Goal: Find contact information: Find contact information

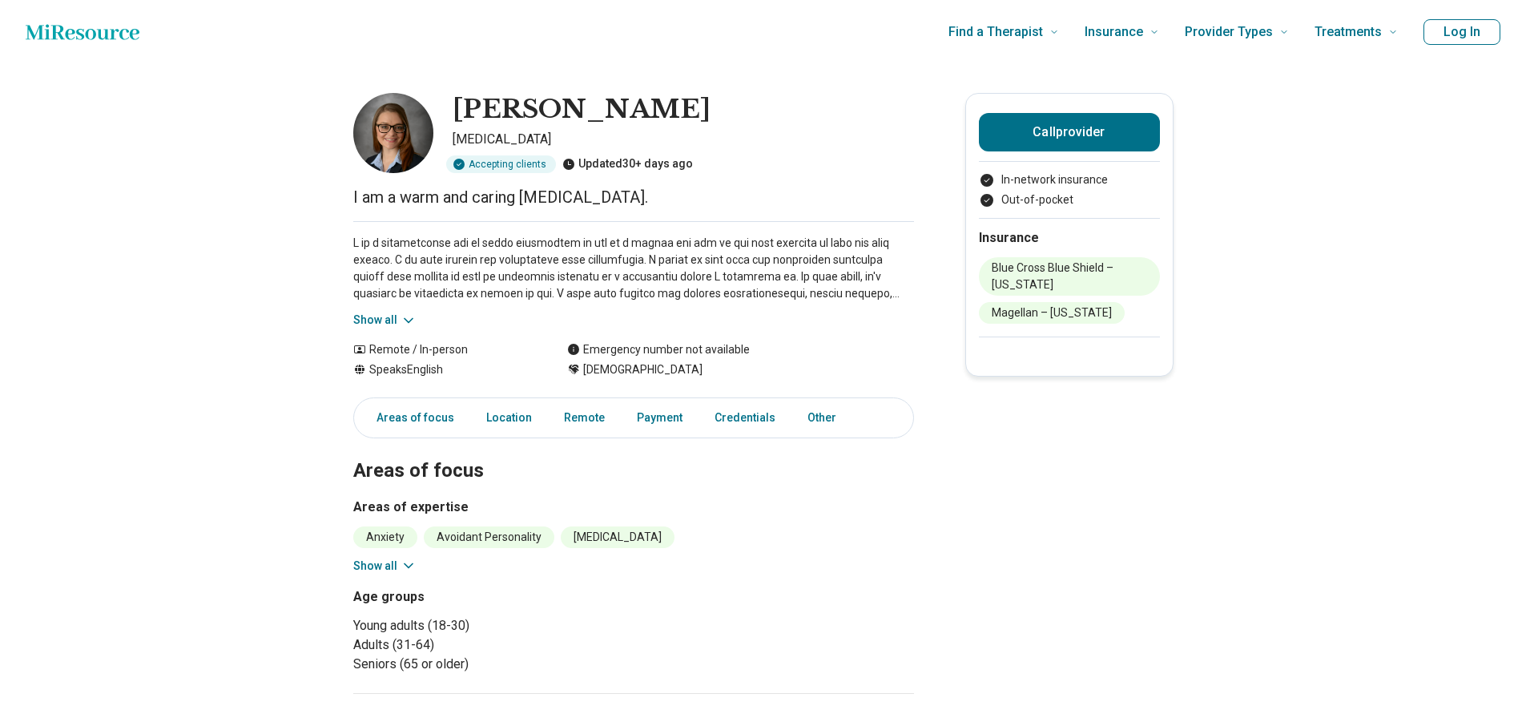
click at [414, 129] on img at bounding box center [393, 133] width 80 height 80
click at [413, 128] on img at bounding box center [393, 133] width 80 height 80
drag, startPoint x: 626, startPoint y: 113, endPoint x: 465, endPoint y: 121, distance: 161.2
click at [465, 121] on div "[PERSON_NAME]" at bounding box center [682, 110] width 461 height 34
copy h1 "[PERSON_NAME]"
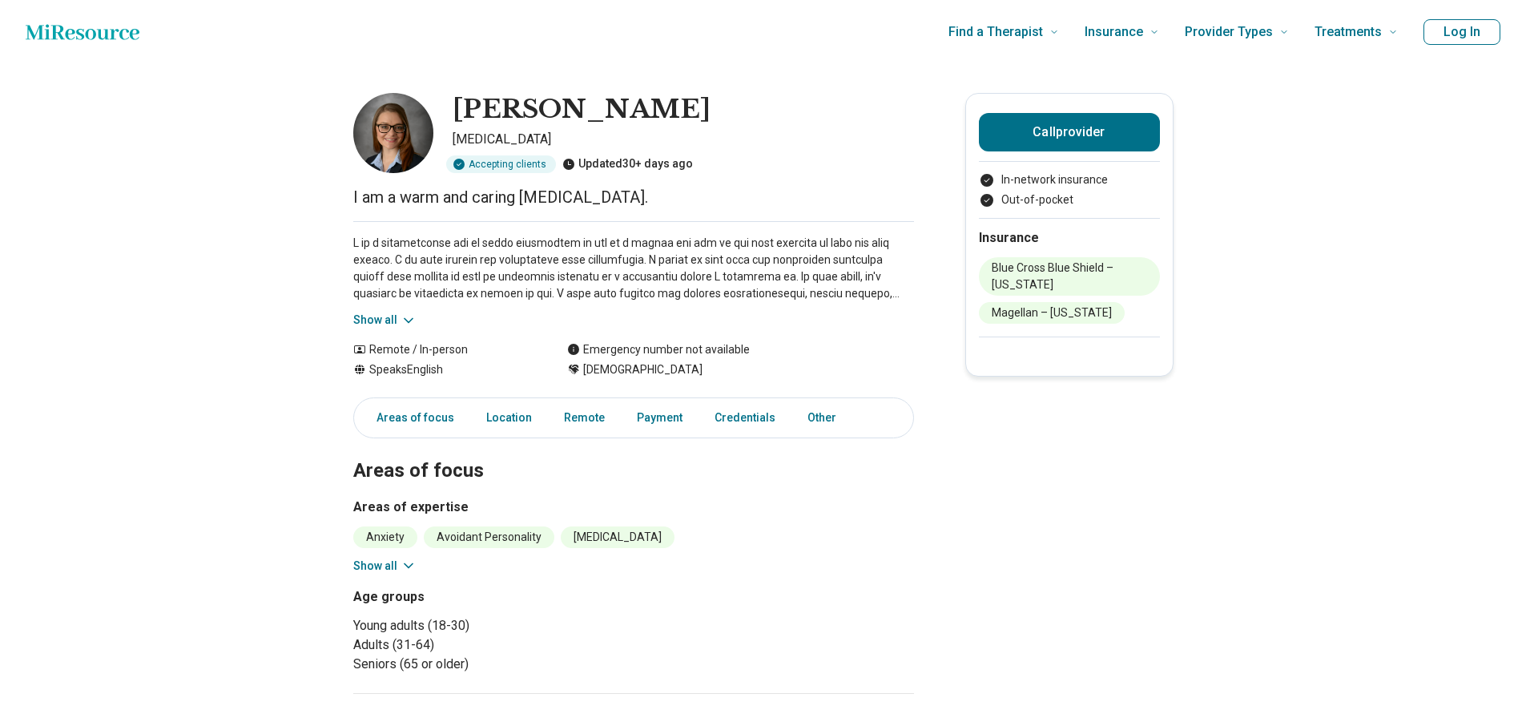
click at [395, 320] on button "Show all" at bounding box center [384, 320] width 63 height 17
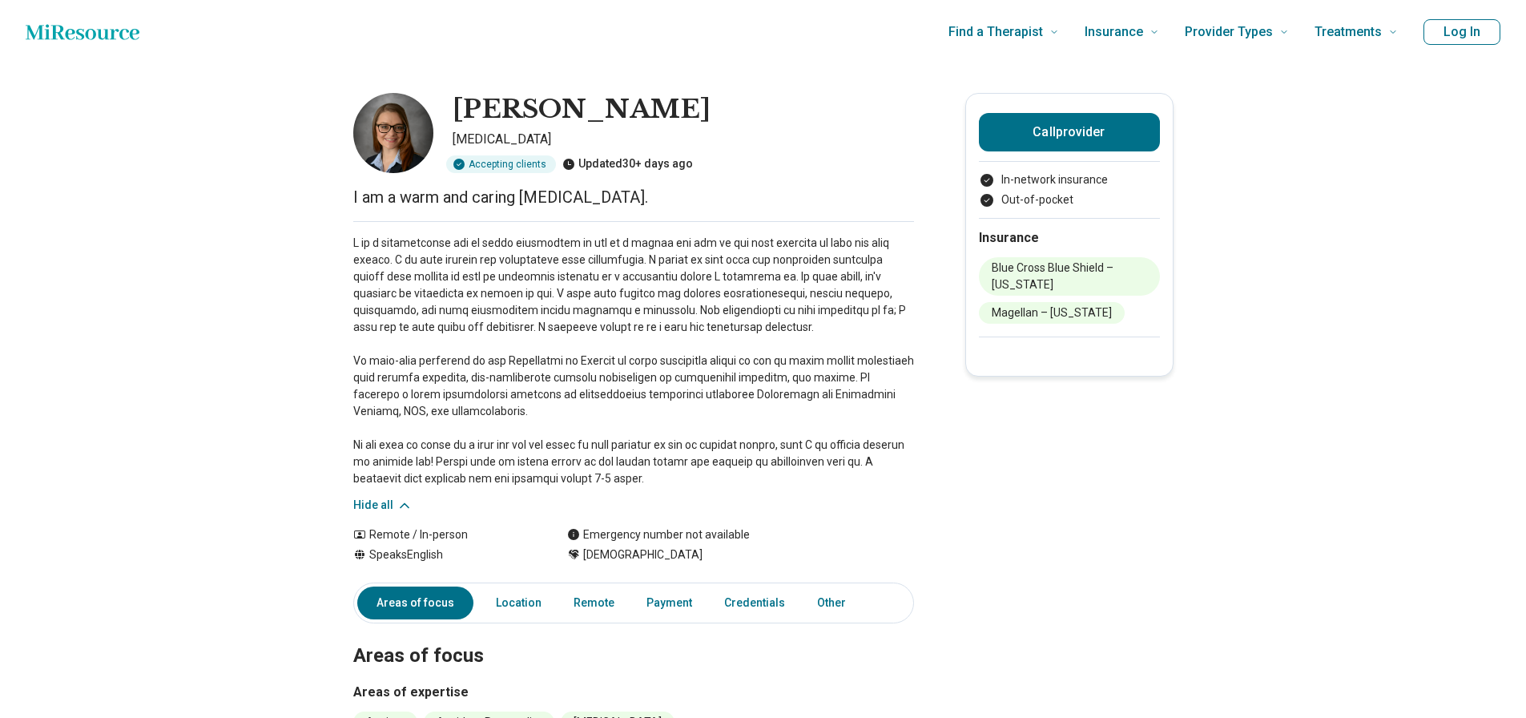
click at [398, 145] on img at bounding box center [393, 133] width 80 height 80
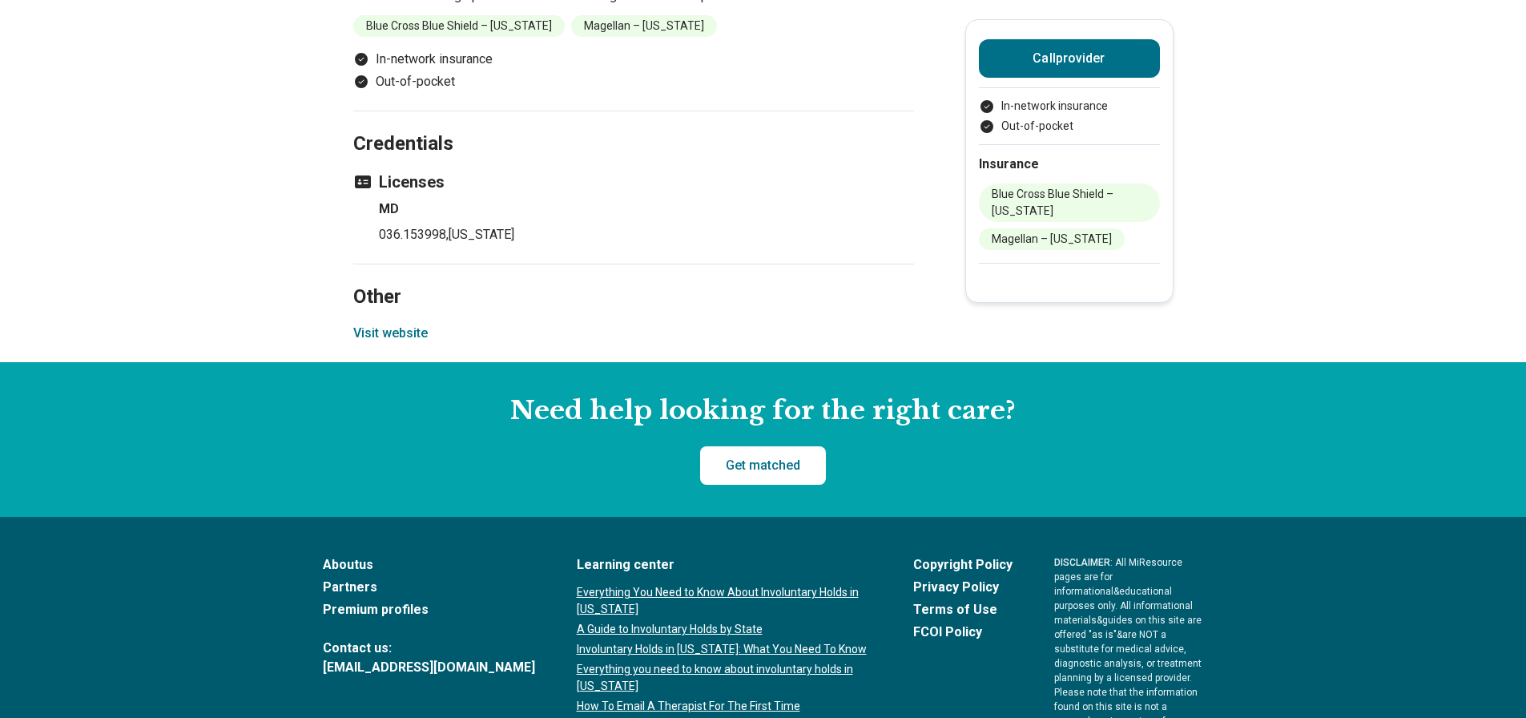
scroll to position [1438, 0]
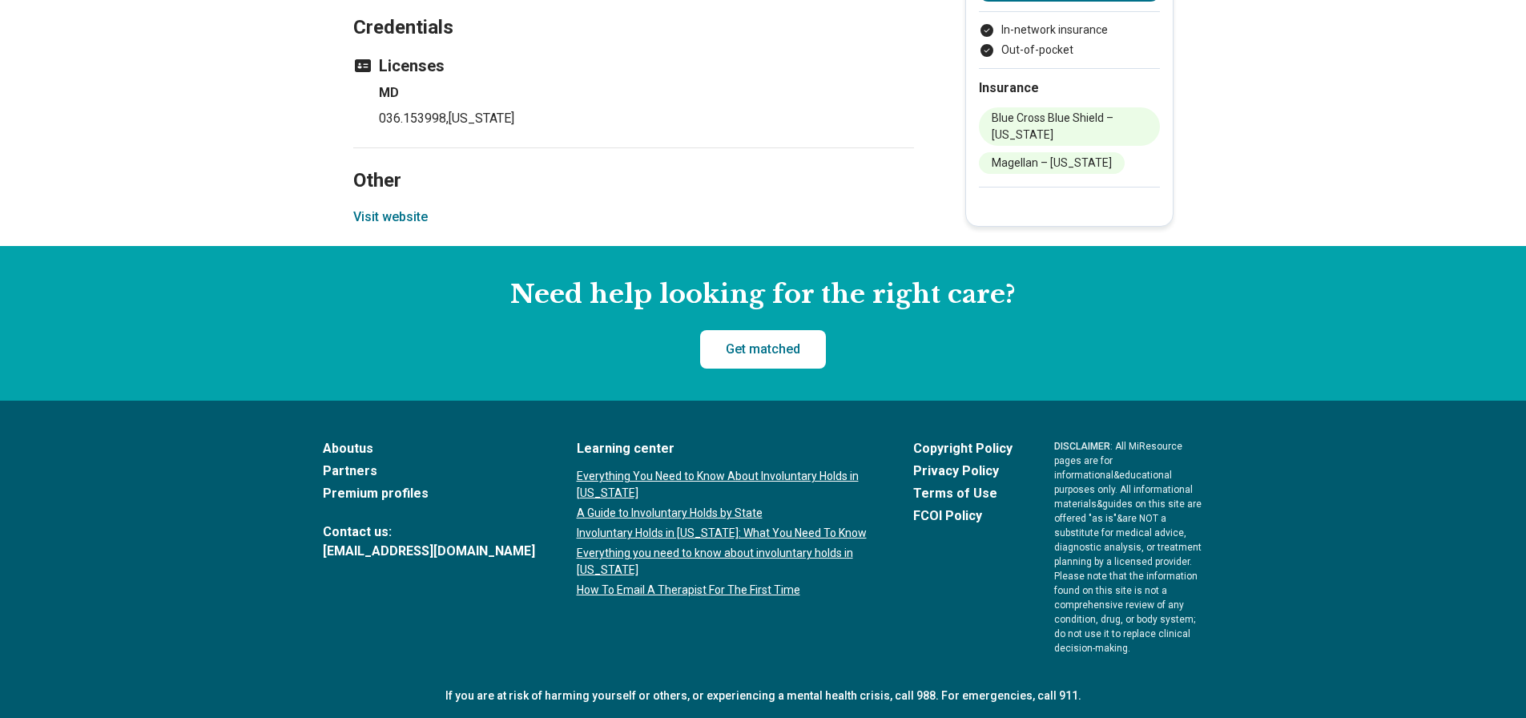
click at [397, 214] on button "Visit website" at bounding box center [390, 216] width 74 height 19
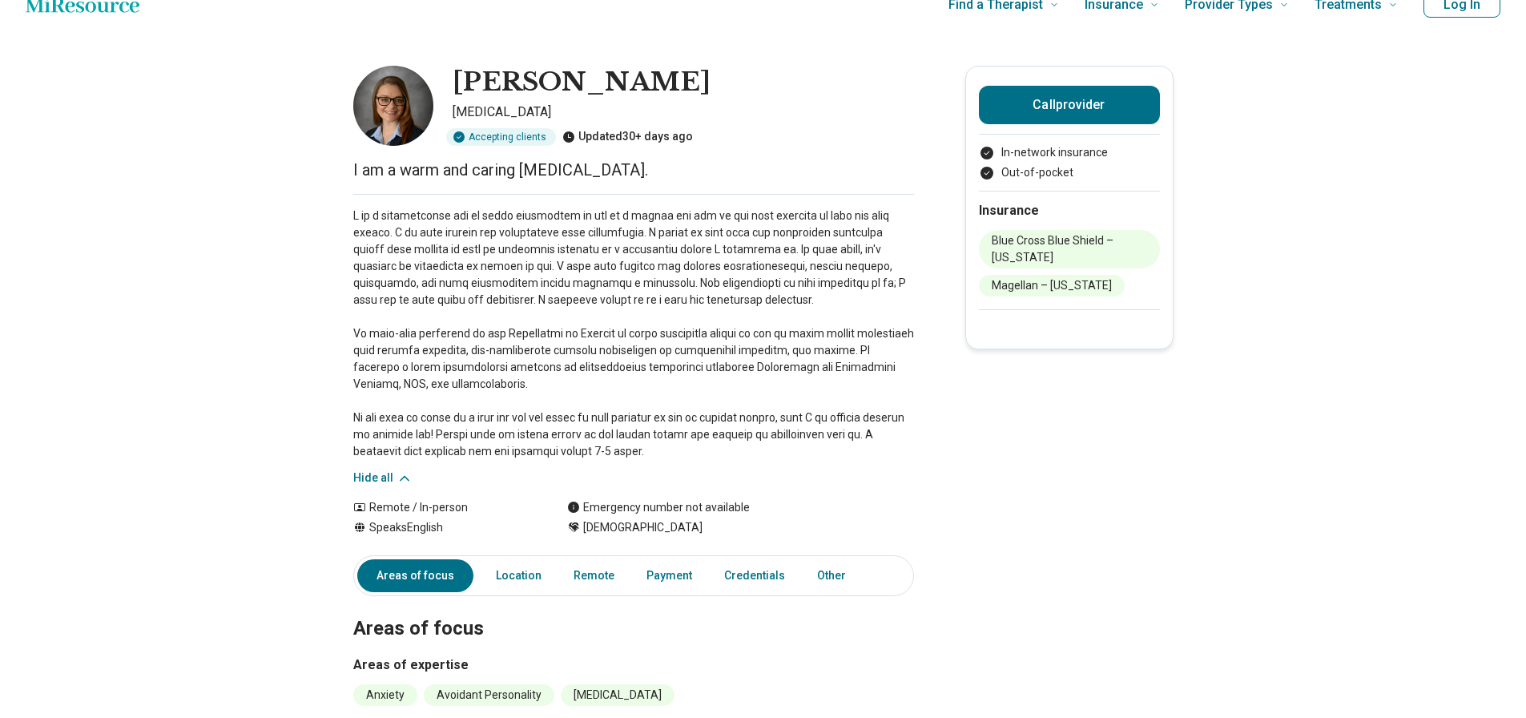
scroll to position [0, 0]
